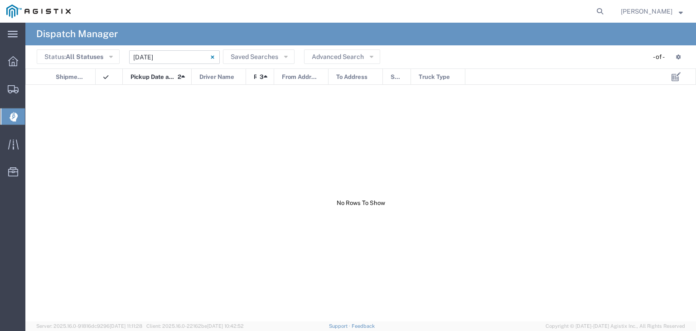
click at [150, 55] on input "[DATE] - [DATE]" at bounding box center [174, 57] width 91 height 14
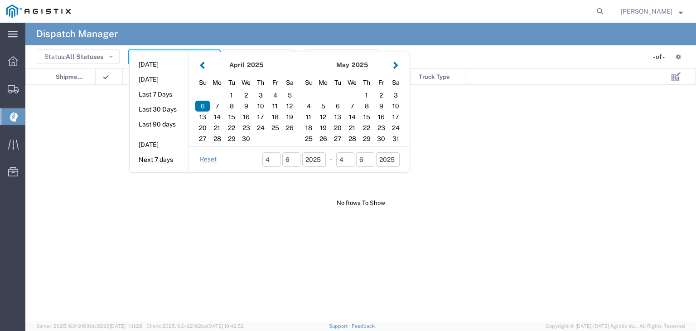
click at [394, 66] on button "button" at bounding box center [396, 65] width 10 height 12
click at [397, 66] on button "button" at bounding box center [396, 65] width 10 height 12
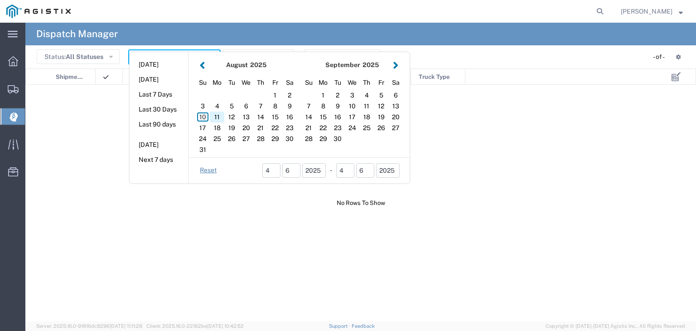
click at [215, 118] on div "11" at bounding box center [217, 117] width 15 height 11
type input "08/11/2025"
type input "08/11/2025 - 08/11/2025"
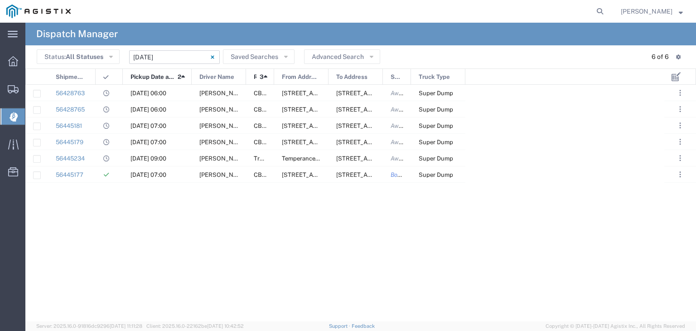
click at [181, 55] on input "08/11/2025 - 08/11/2025" at bounding box center [174, 57] width 91 height 14
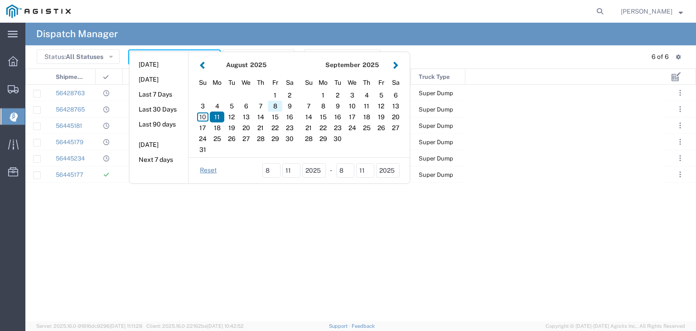
click at [272, 106] on div "8" at bounding box center [275, 106] width 15 height 11
type input "08/08/2025"
type input "08/08/2025 - 08/08/2025"
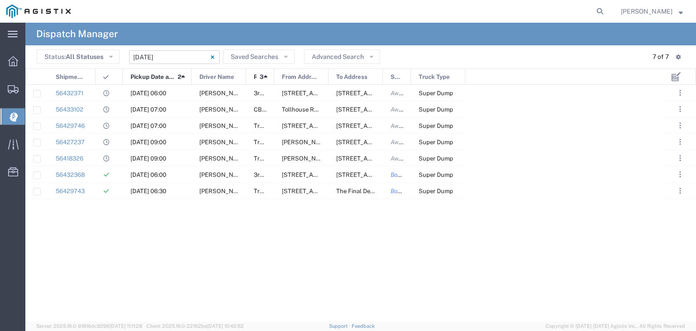
click at [170, 57] on input "08/08/2025 - 08/08/2025" at bounding box center [174, 57] width 91 height 14
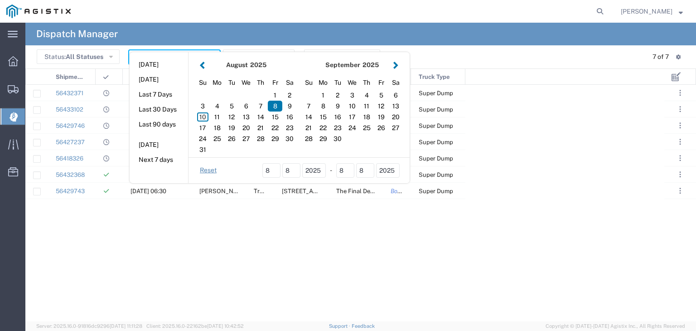
click at [199, 65] on button "button" at bounding box center [203, 65] width 10 height 12
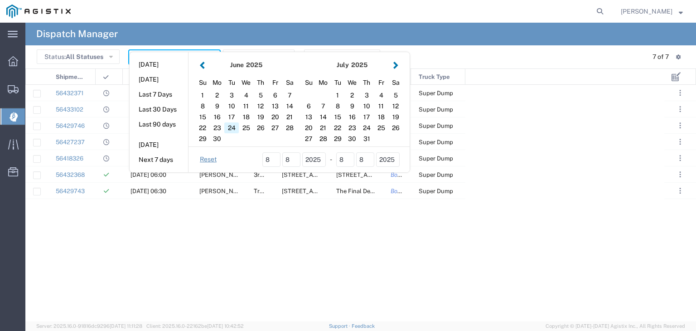
click at [236, 128] on div "24" at bounding box center [231, 127] width 15 height 11
click at [231, 127] on div "24" at bounding box center [231, 127] width 15 height 11
type input "06/24/2025"
type input "06/24/2025 - 06/24/2025"
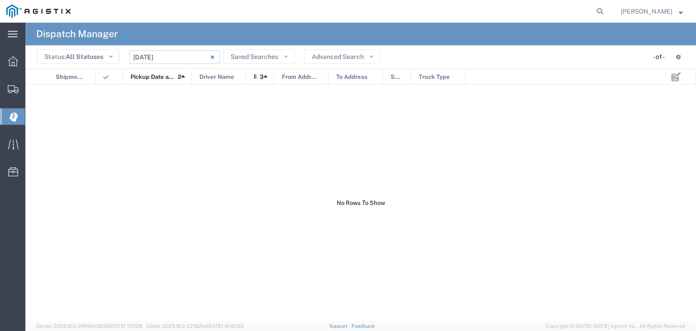
click at [173, 58] on input "06/24/2025 - 06/24/2025" at bounding box center [174, 57] width 91 height 14
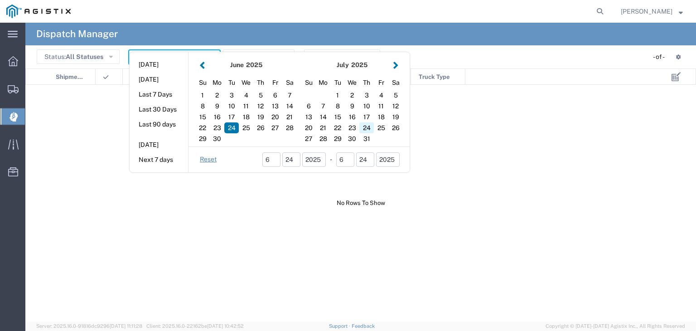
click at [366, 126] on div "24" at bounding box center [366, 127] width 15 height 11
type input "07/24/2025"
type input "07/24/2025 - 07/24/2025"
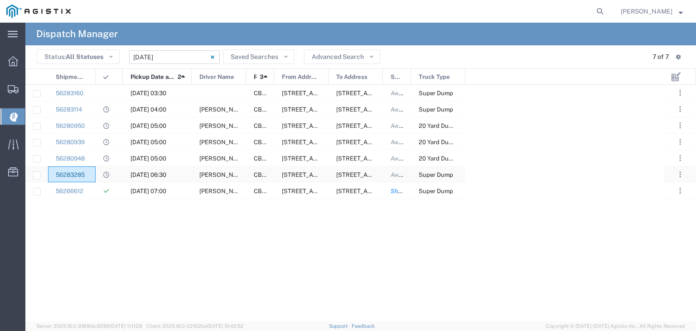
click at [76, 175] on link "56283285" at bounding box center [70, 174] width 29 height 7
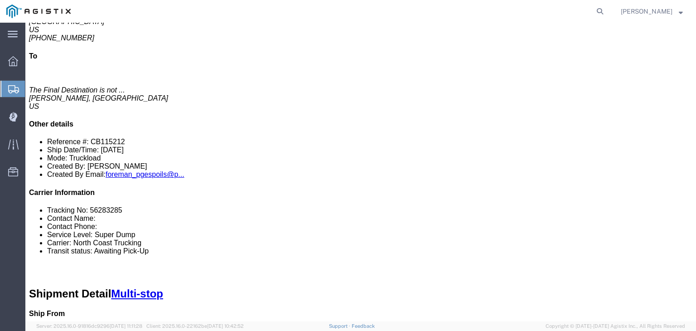
scroll to position [163, 0]
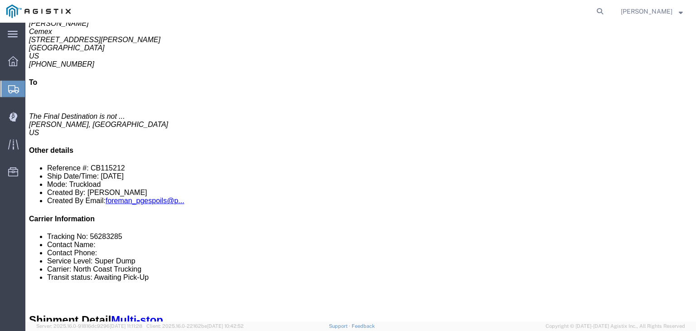
click link "Tracking"
click div
